Goal: Check status

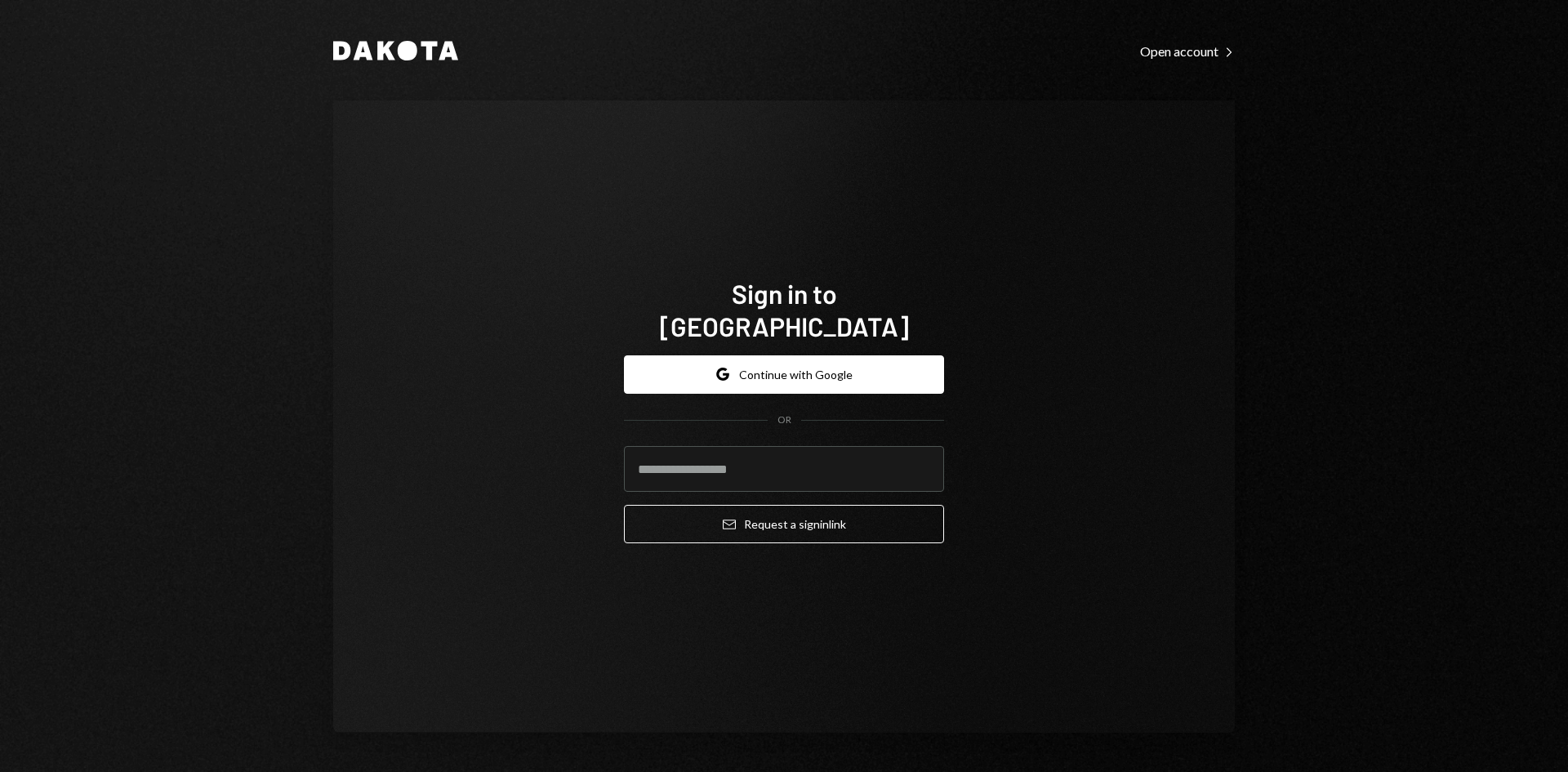
type input "**********"
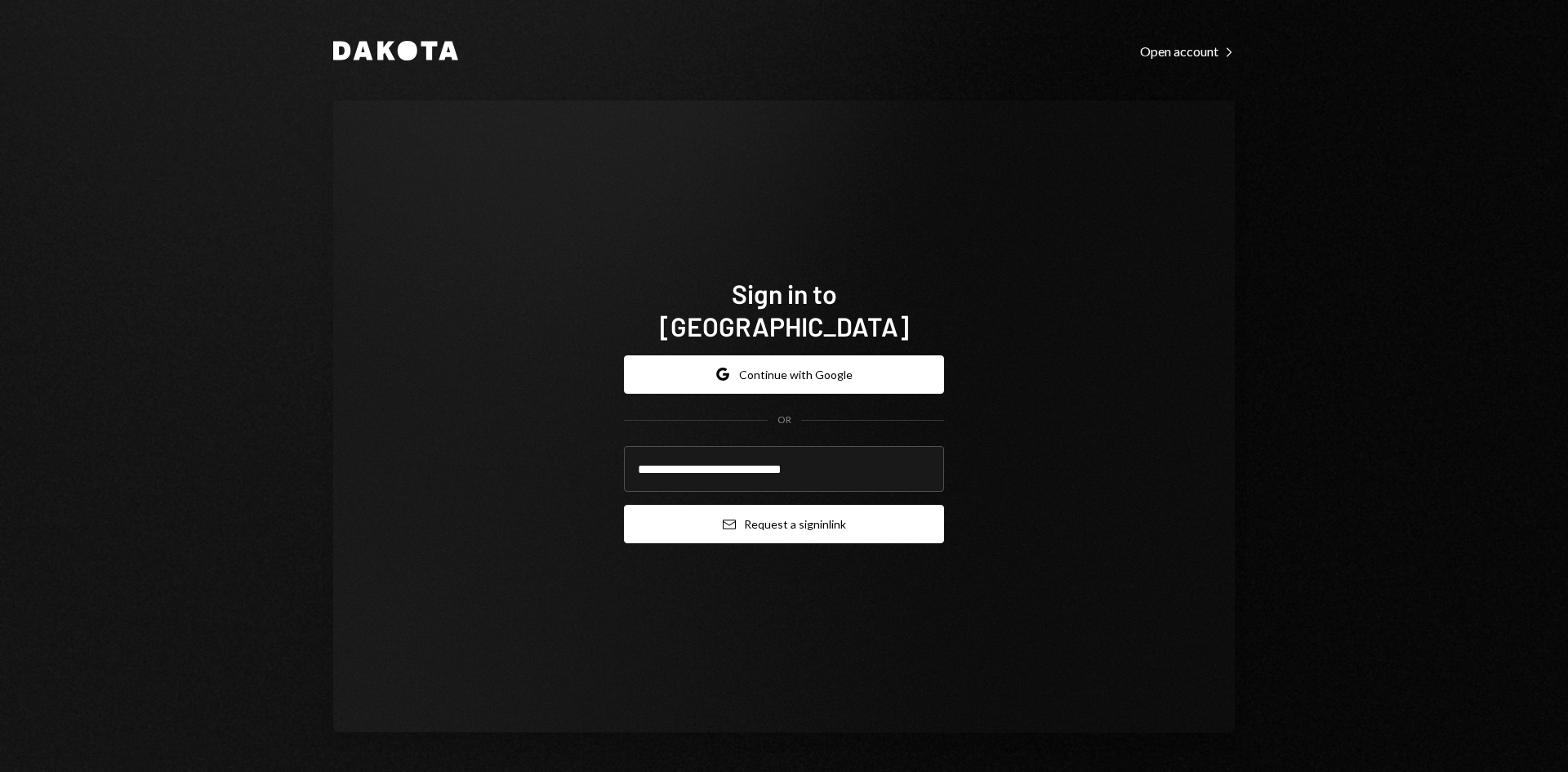
click at [820, 510] on button "Email Request a sign in link" at bounding box center [784, 524] width 320 height 39
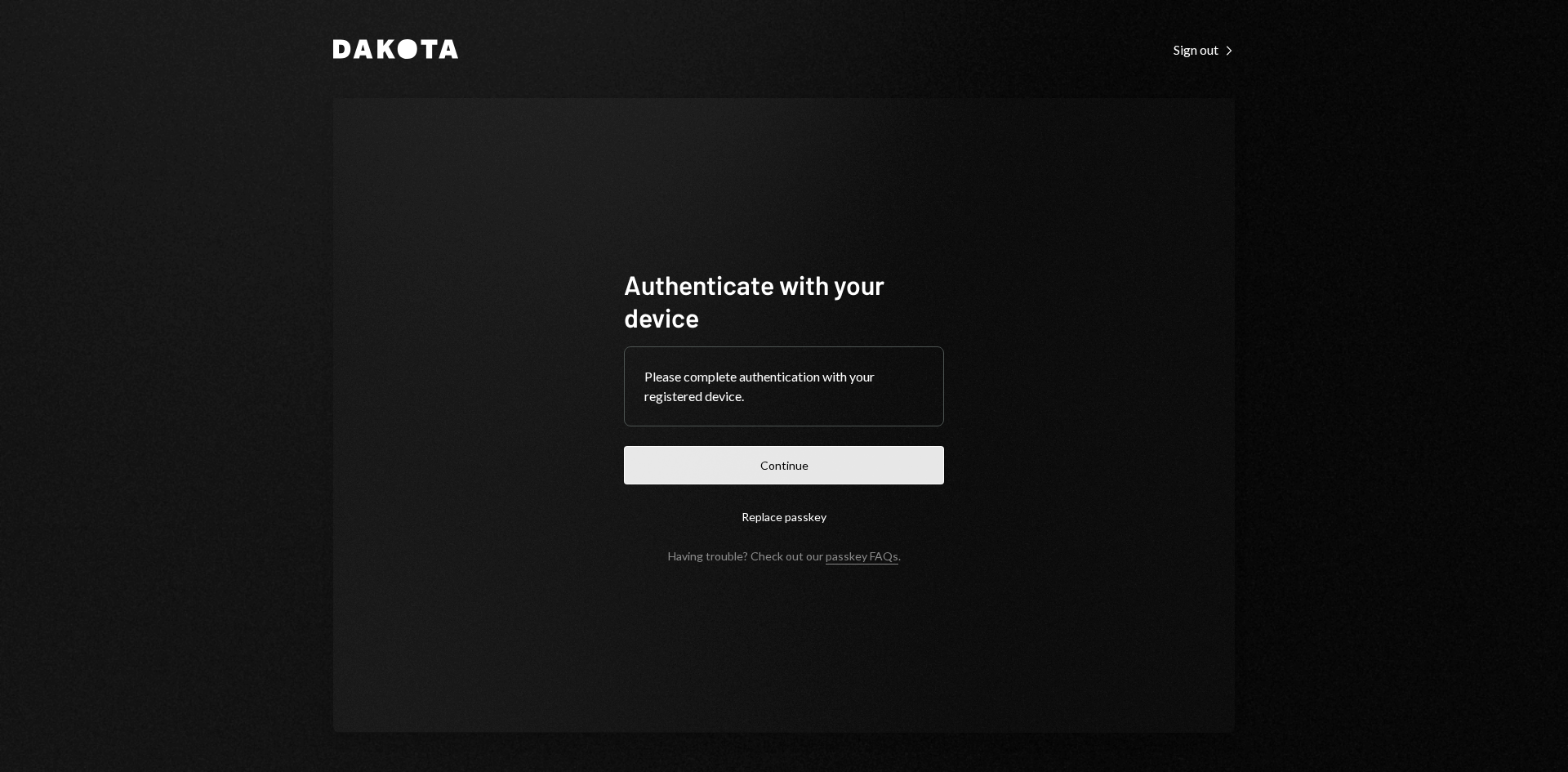
click at [774, 468] on button "Continue" at bounding box center [784, 466] width 320 height 39
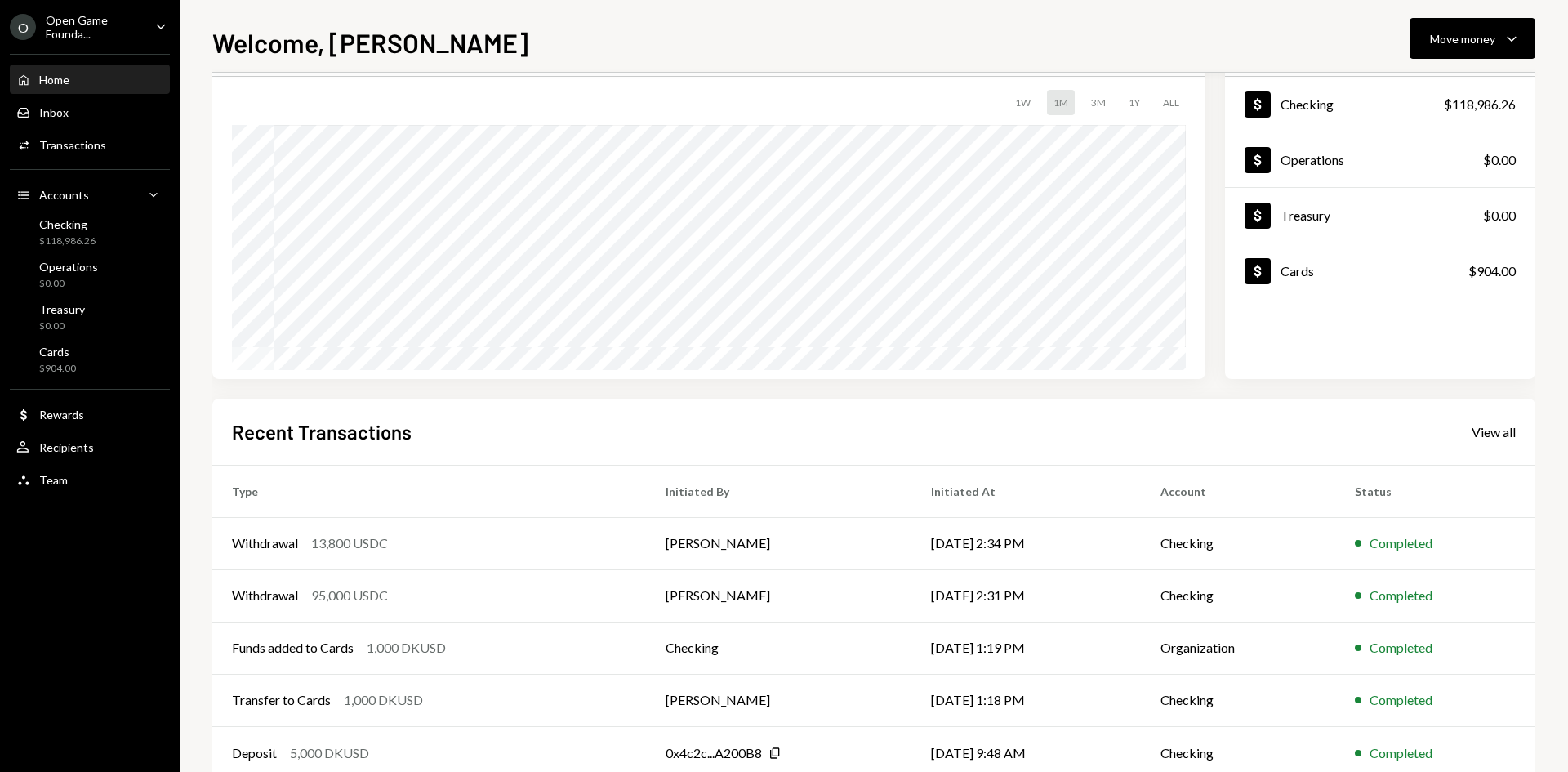
scroll to position [135, 0]
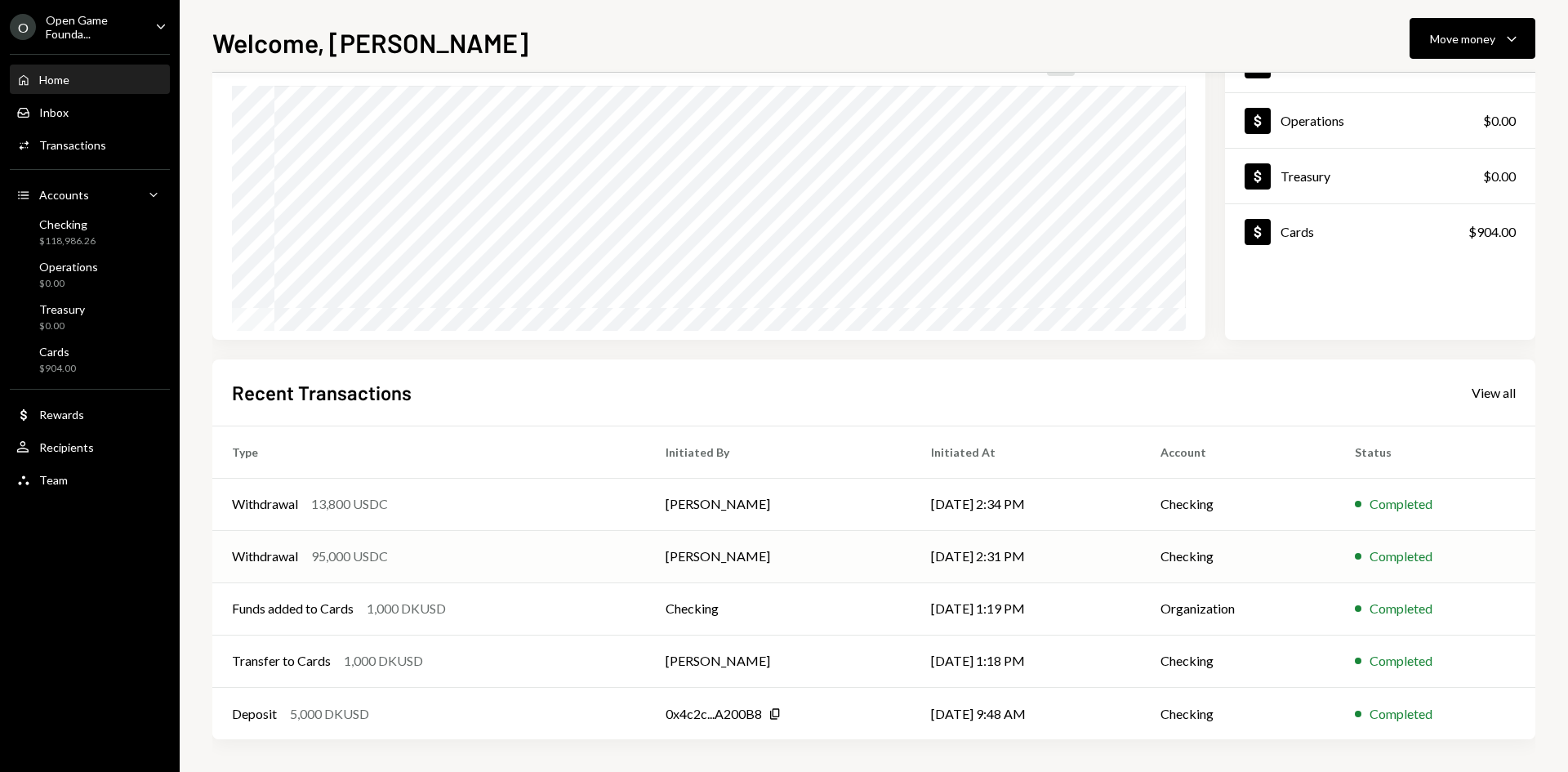
click at [396, 553] on div "Withdrawal 95,000 USDC" at bounding box center [429, 556] width 394 height 19
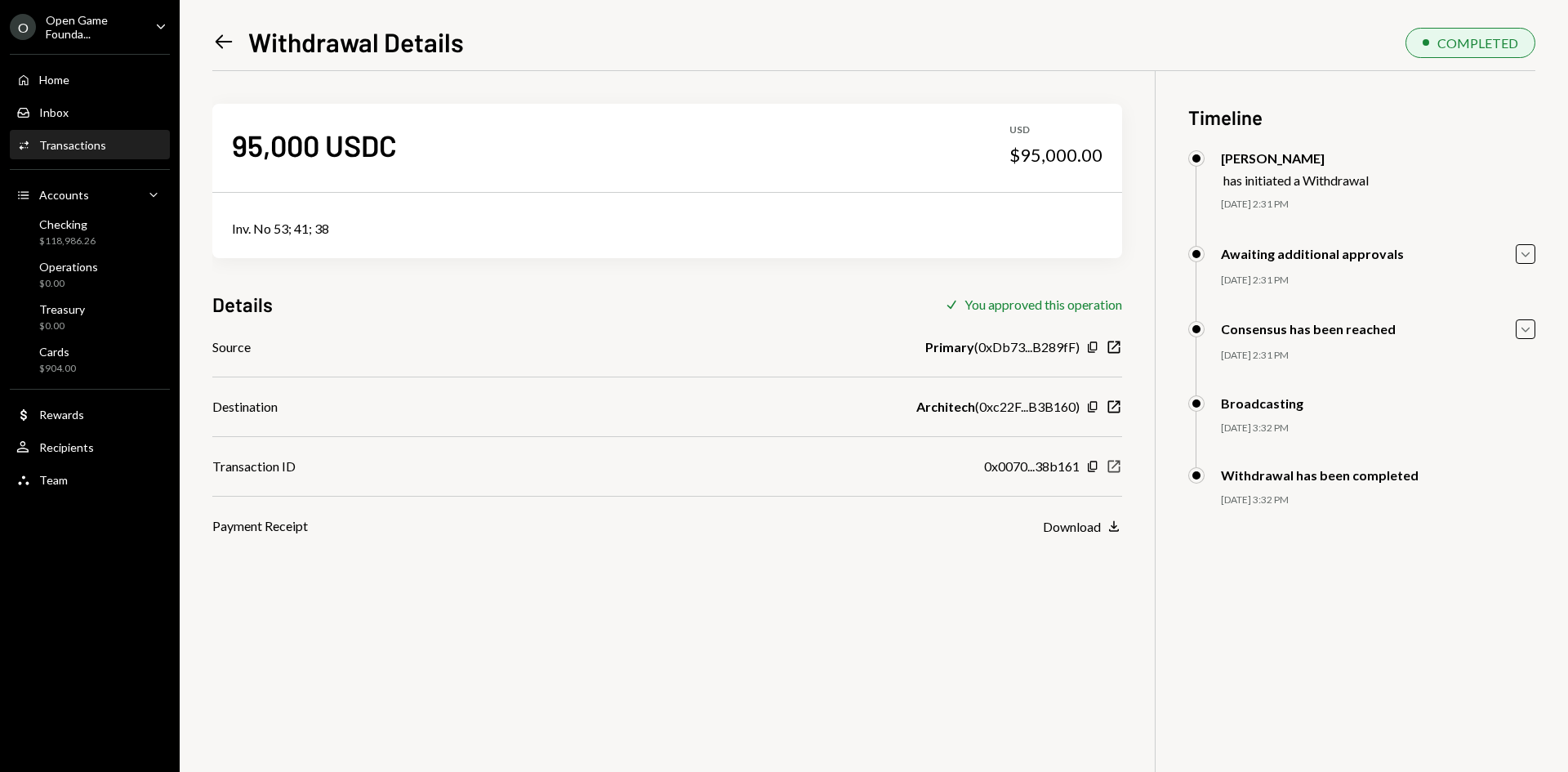
click at [1119, 470] on icon "button" at bounding box center [1114, 466] width 13 height 13
